Goal: Information Seeking & Learning: Learn about a topic

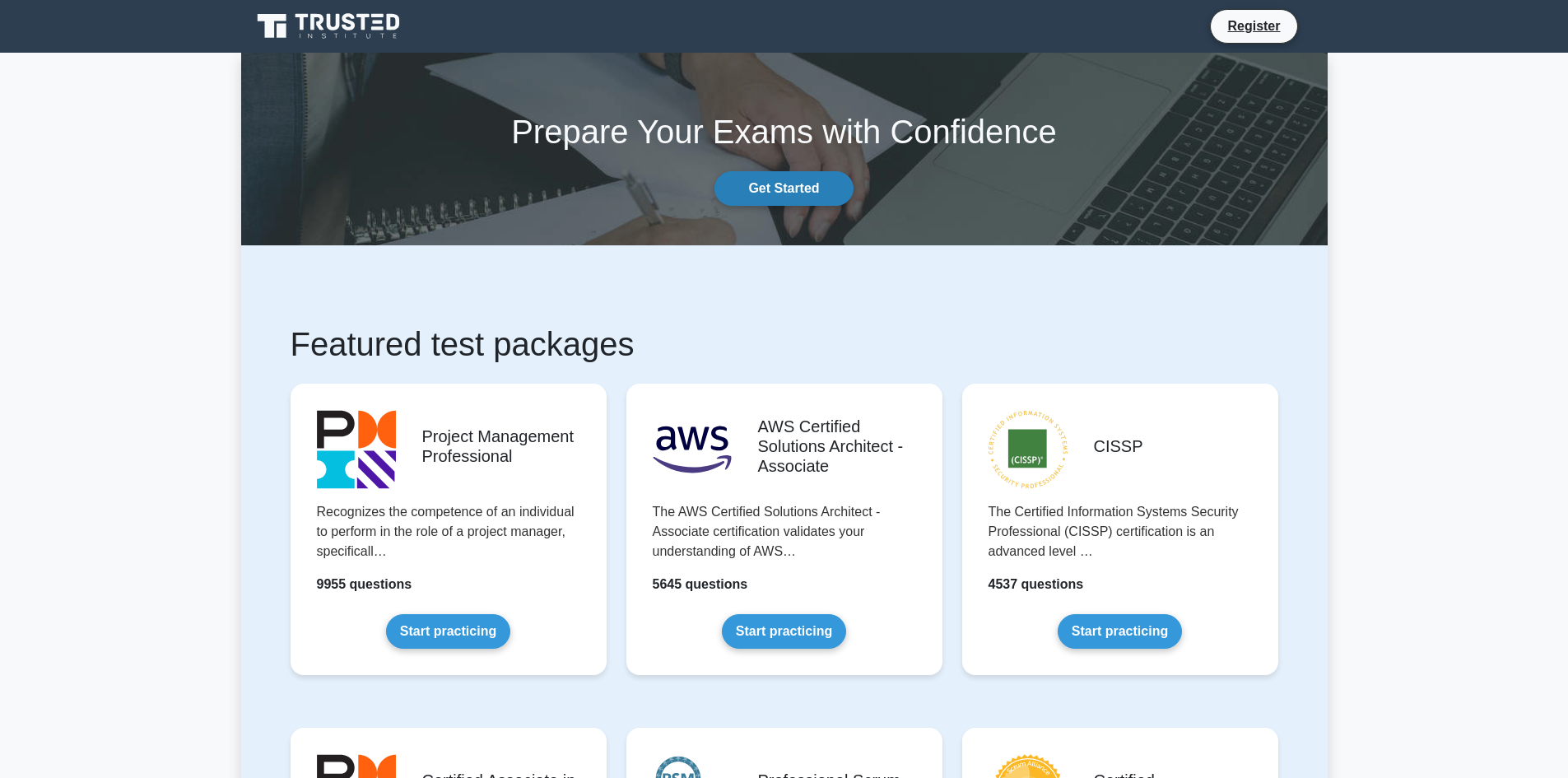
click at [784, 194] on link "Get Started" at bounding box center [784, 188] width 138 height 34
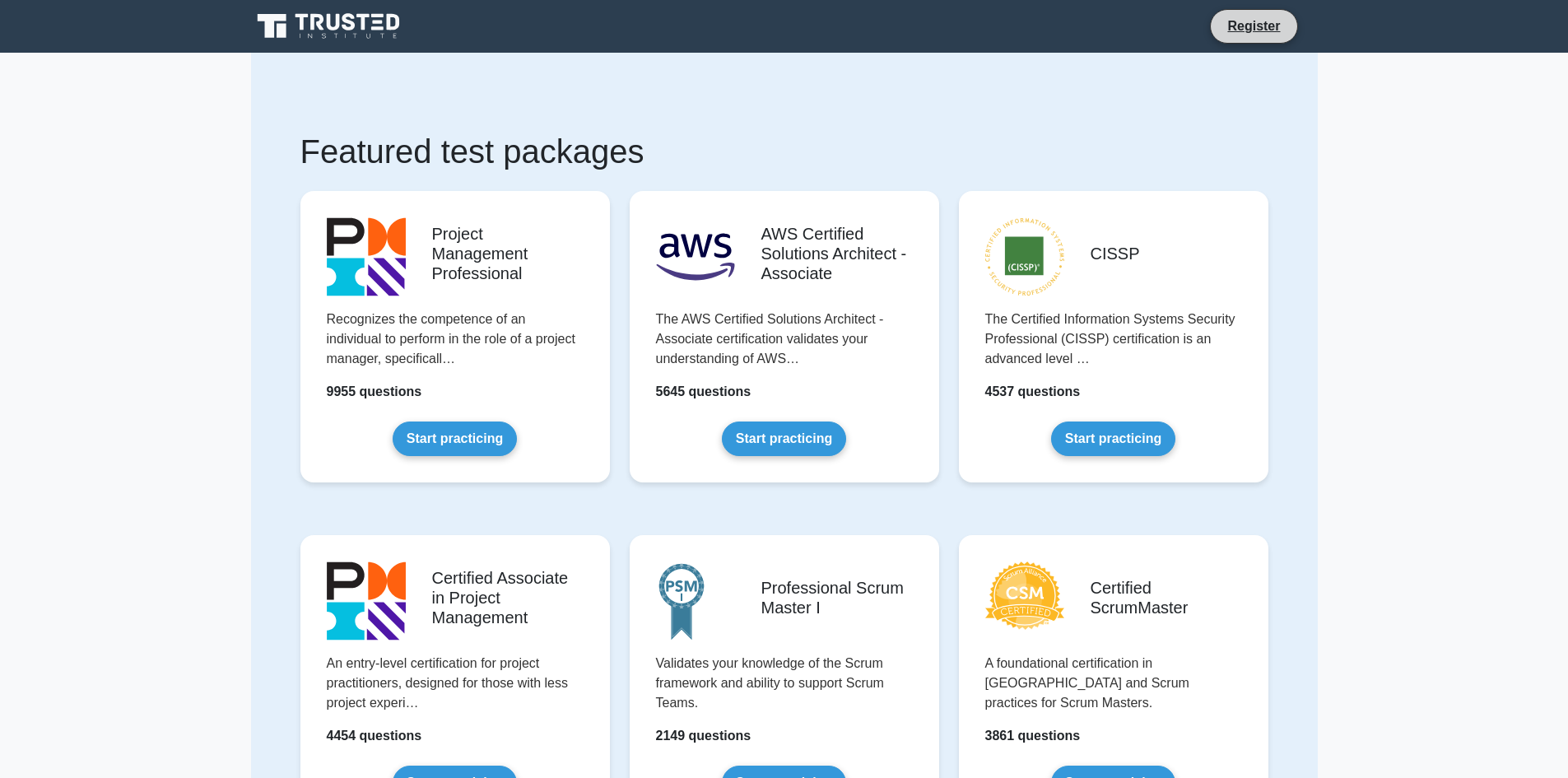
drag, startPoint x: 1245, startPoint y: 28, endPoint x: 1236, endPoint y: 38, distance: 13.5
click at [1246, 28] on link "Register" at bounding box center [1254, 26] width 73 height 21
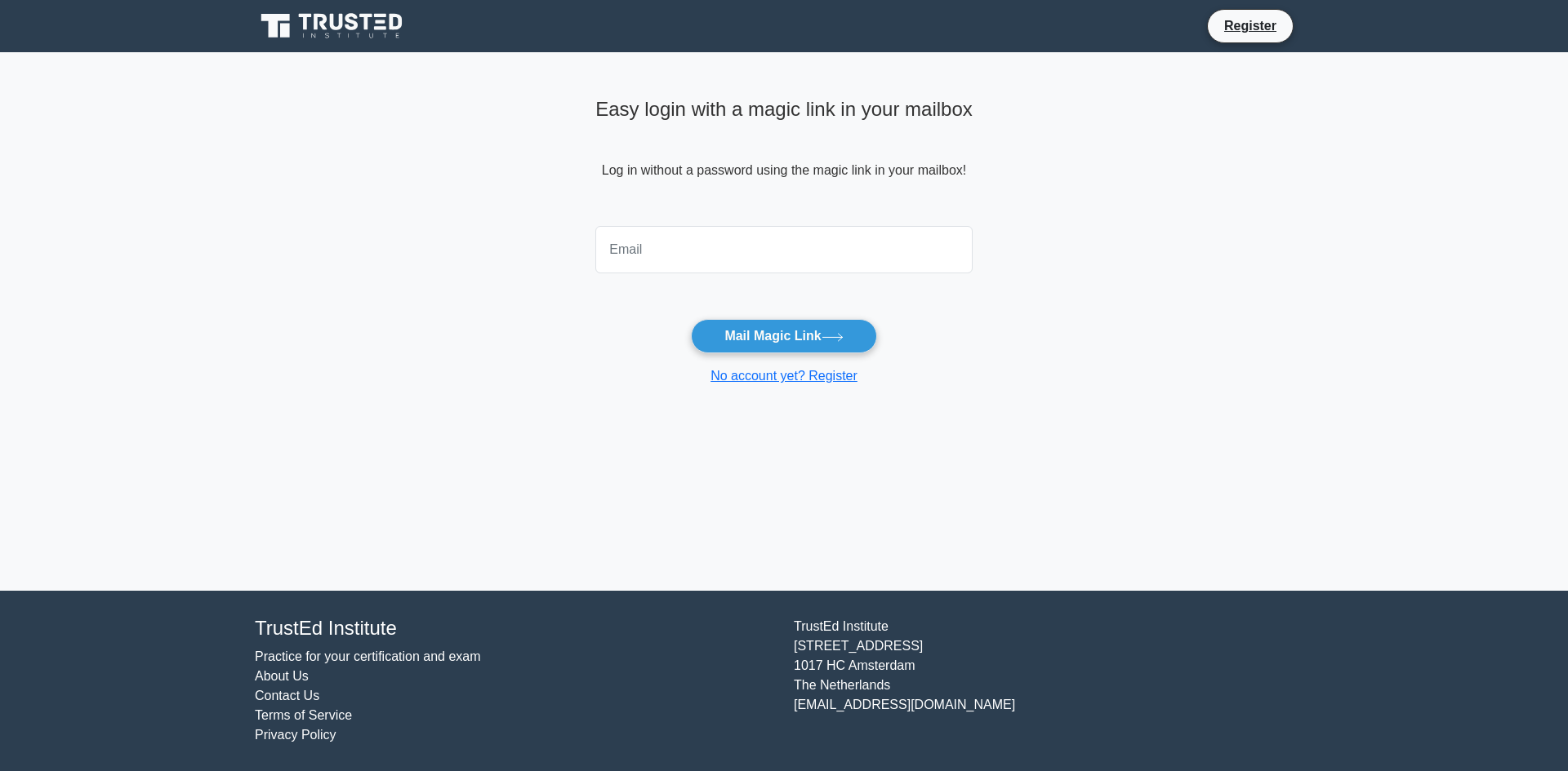
click at [773, 257] on input "email" at bounding box center [784, 250] width 377 height 48
type input "amerbs1@yahoo.com.jo"
click at [751, 319] on button "Mail Magic Link" at bounding box center [783, 335] width 186 height 34
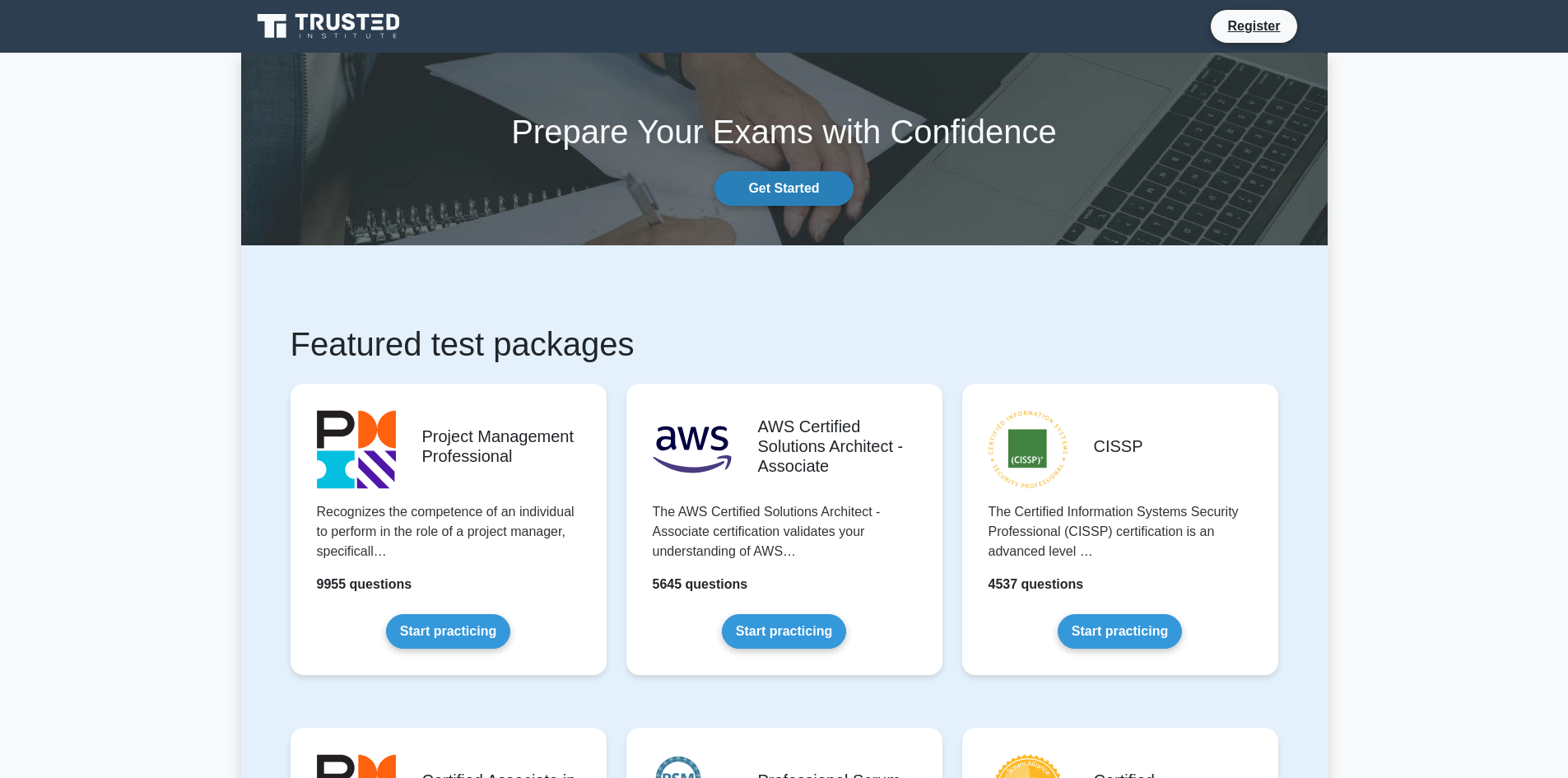
click at [787, 186] on link "Get Started" at bounding box center [784, 188] width 138 height 34
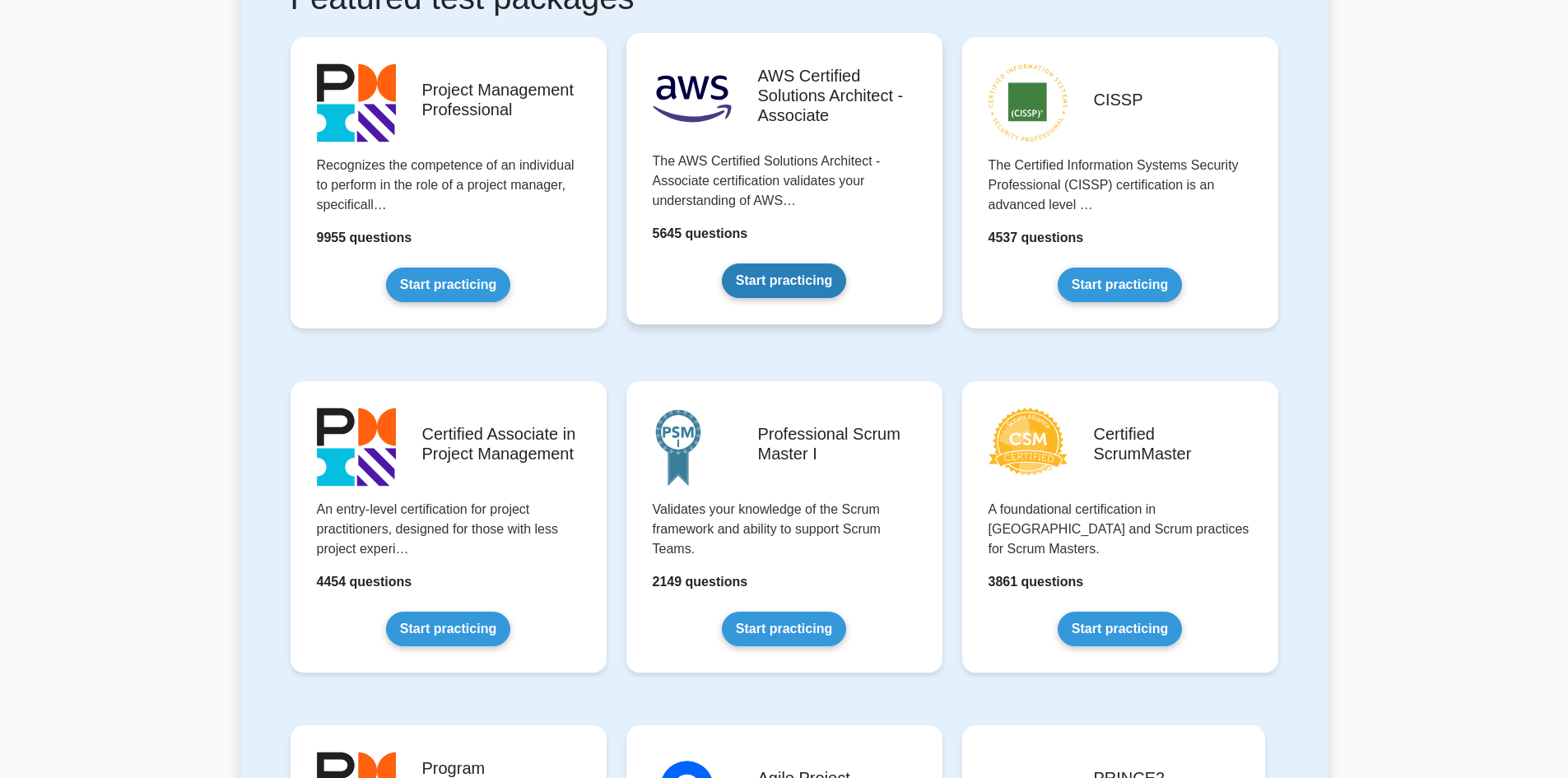
scroll to position [330, 0]
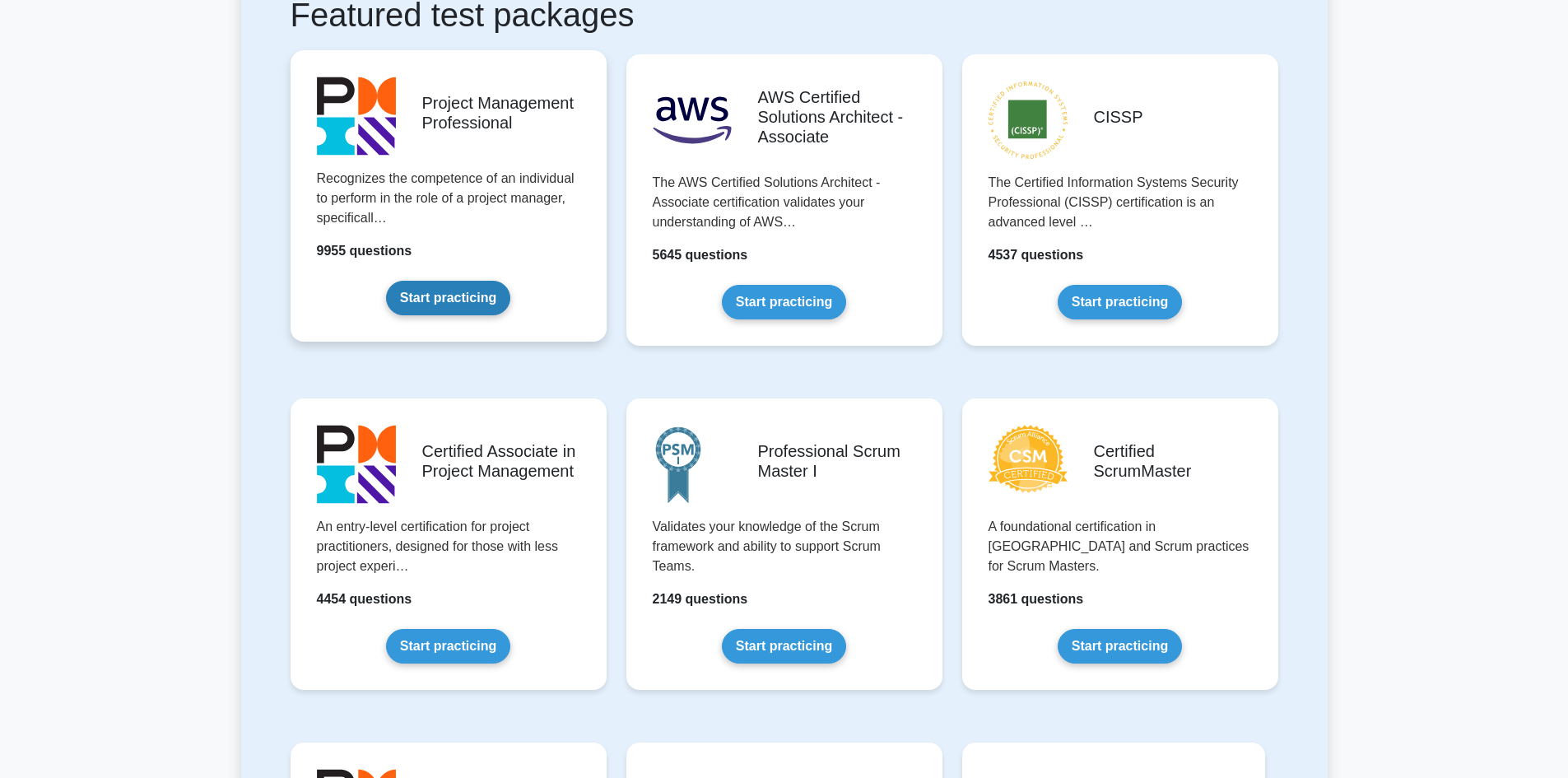
click at [453, 289] on link "Start practicing" at bounding box center [448, 297] width 125 height 34
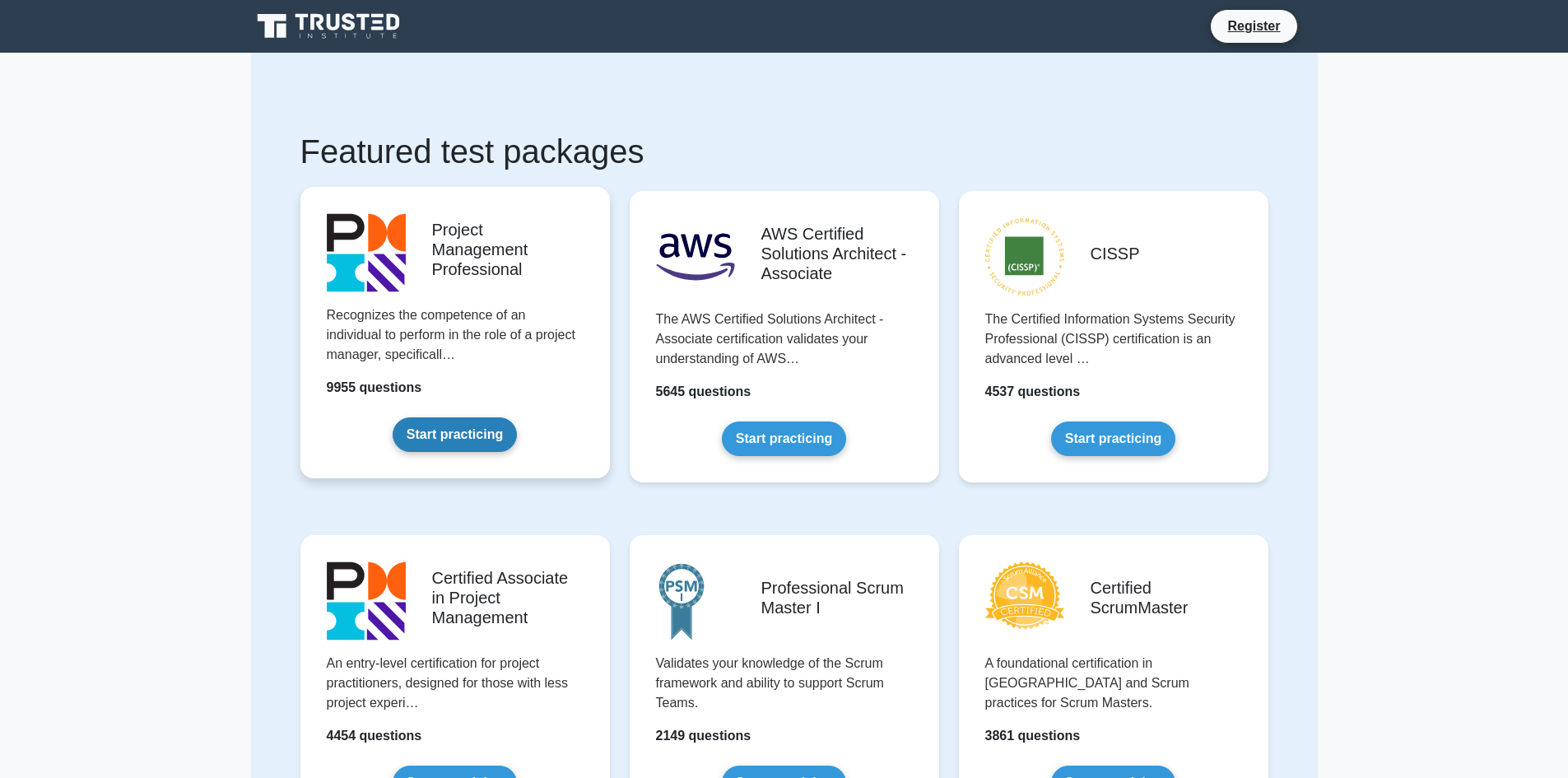
click at [517, 418] on link "Start practicing" at bounding box center [454, 435] width 125 height 34
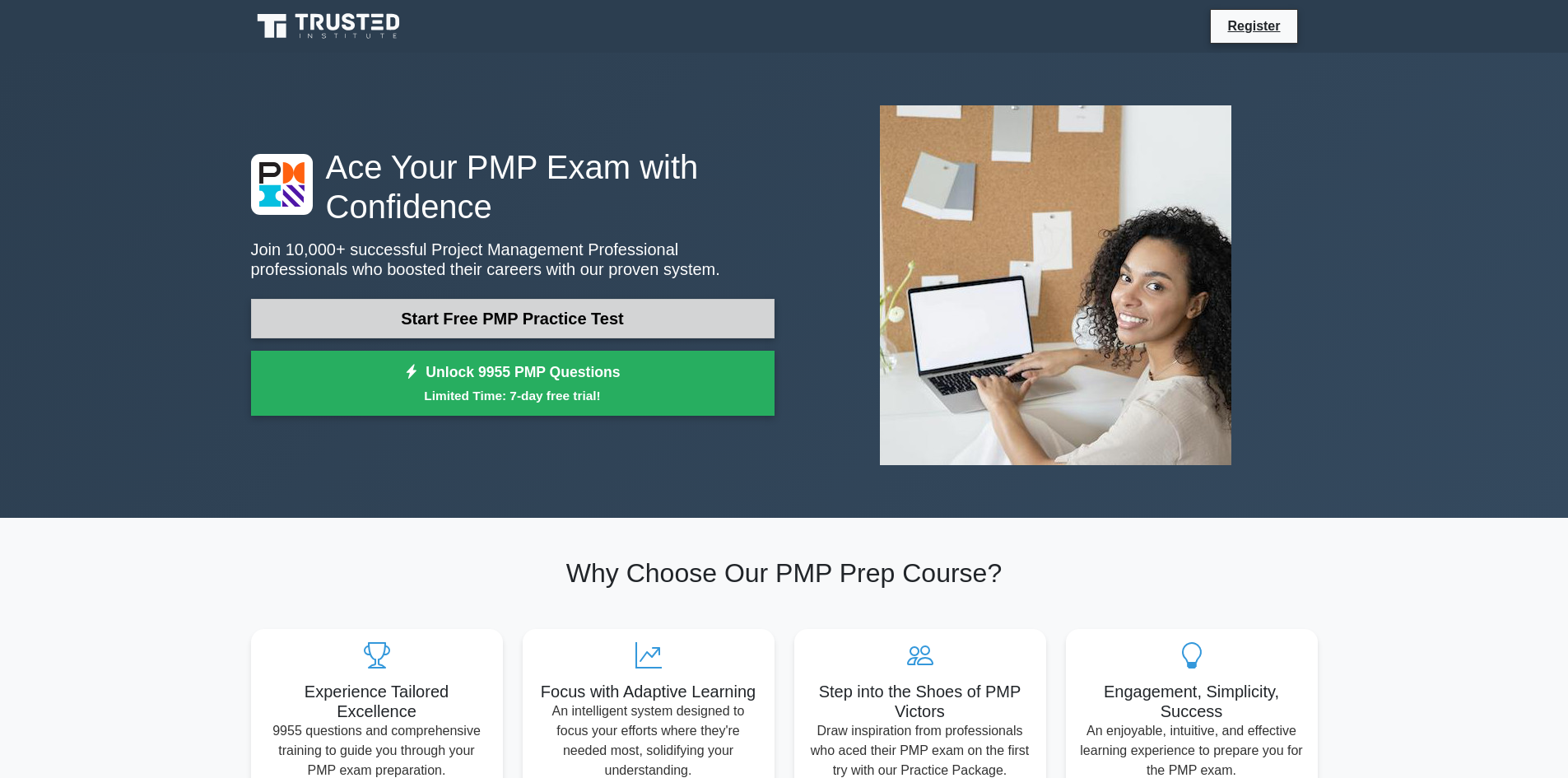
click at [536, 325] on link "Start Free PMP Practice Test" at bounding box center [513, 319] width 524 height 39
